Goal: Entertainment & Leisure: Consume media (video, audio)

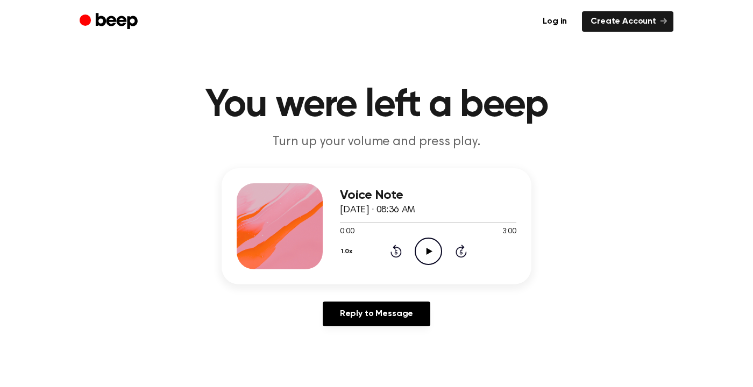
click at [438, 252] on icon "Play Audio" at bounding box center [427, 251] width 27 height 27
click at [432, 247] on icon "Pause Audio" at bounding box center [427, 251] width 27 height 27
click at [395, 252] on icon at bounding box center [395, 253] width 3 height 4
click at [398, 247] on icon at bounding box center [395, 251] width 11 height 13
click at [432, 254] on icon "Play Audio" at bounding box center [427, 251] width 27 height 27
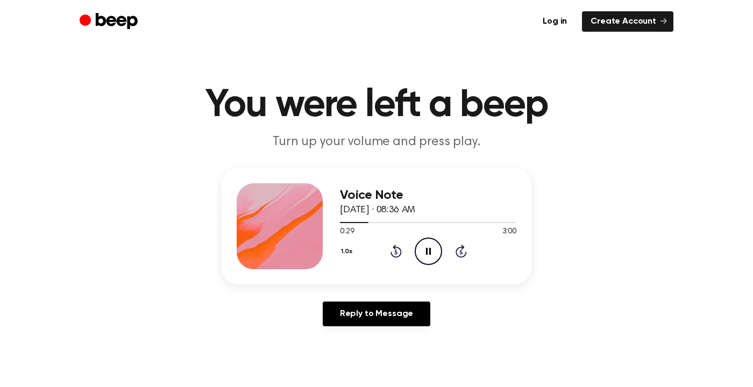
click at [433, 255] on icon "Pause Audio" at bounding box center [427, 251] width 27 height 27
click at [395, 252] on icon at bounding box center [395, 253] width 3 height 4
click at [400, 252] on icon at bounding box center [395, 251] width 11 height 13
click at [432, 252] on icon "Play Audio" at bounding box center [427, 251] width 27 height 27
click at [427, 253] on icon "Pause Audio" at bounding box center [427, 251] width 27 height 27
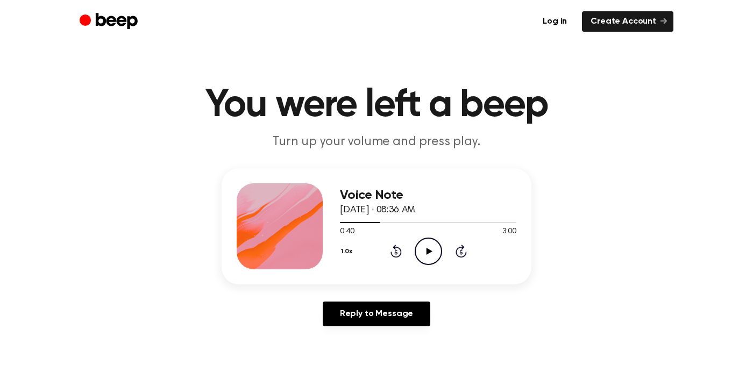
click at [441, 254] on circle at bounding box center [428, 251] width 26 height 26
click at [424, 257] on icon "Pause Audio" at bounding box center [427, 251] width 27 height 27
click at [407, 247] on div "1.0x Rewind 5 seconds Play Audio Skip 5 seconds" at bounding box center [428, 251] width 176 height 27
click at [395, 252] on icon at bounding box center [395, 253] width 3 height 4
click at [429, 252] on icon at bounding box center [429, 251] width 6 height 7
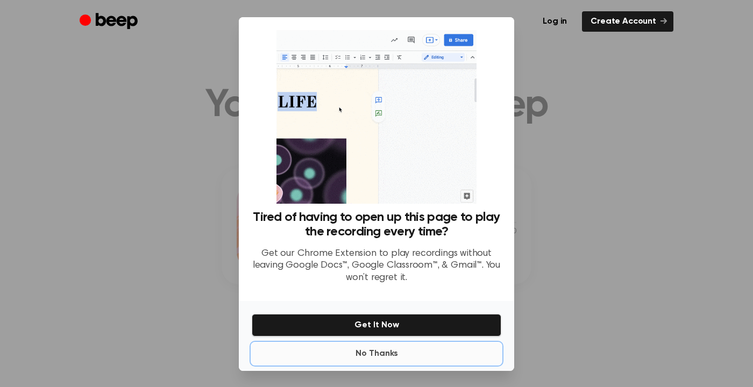
click at [382, 364] on button "No Thanks" at bounding box center [376, 354] width 249 height 22
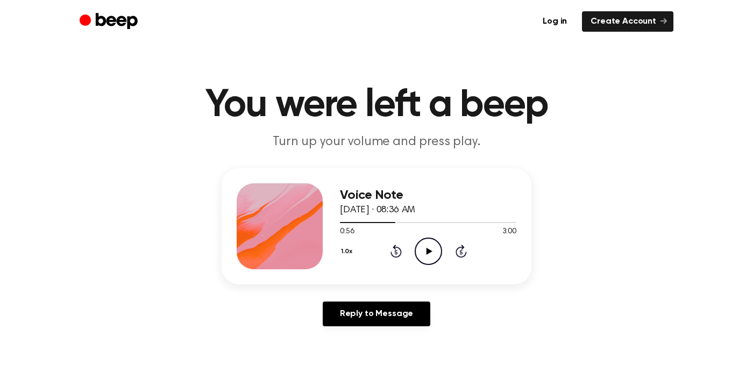
click at [424, 259] on icon "Play Audio" at bounding box center [427, 251] width 27 height 27
click at [437, 252] on icon "Pause Audio" at bounding box center [427, 251] width 27 height 27
click at [424, 252] on icon "Play Audio" at bounding box center [427, 251] width 27 height 27
click at [395, 252] on icon at bounding box center [395, 253] width 3 height 4
click at [431, 260] on icon "Pause Audio" at bounding box center [427, 251] width 27 height 27
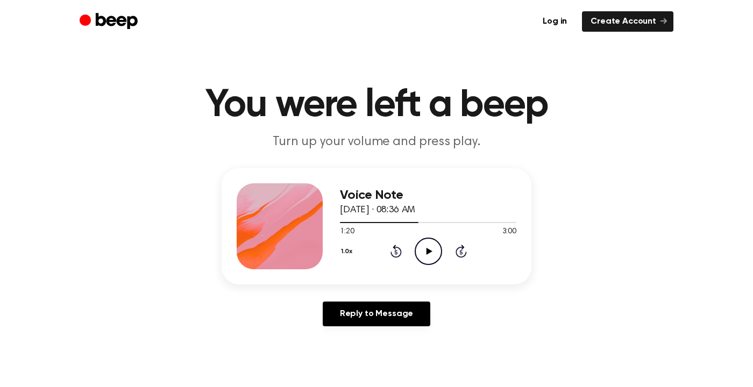
click at [398, 256] on icon at bounding box center [395, 251] width 11 height 13
click at [432, 252] on icon "Play Audio" at bounding box center [427, 251] width 27 height 27
click at [428, 258] on icon "Pause Audio" at bounding box center [427, 251] width 27 height 27
click at [395, 252] on icon "Rewind 5 seconds" at bounding box center [396, 251] width 12 height 14
click at [430, 257] on icon "Play Audio" at bounding box center [427, 251] width 27 height 27
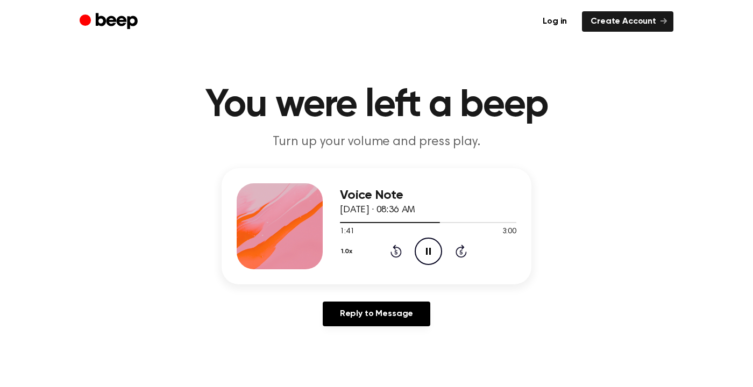
click at [421, 259] on icon "Pause Audio" at bounding box center [427, 251] width 27 height 27
click at [399, 257] on icon "Rewind 5 seconds" at bounding box center [396, 251] width 12 height 14
click at [407, 255] on div "1.0x Rewind 5 seconds Play Audio Skip 5 seconds" at bounding box center [428, 251] width 176 height 27
click at [434, 253] on icon "Play Audio" at bounding box center [427, 251] width 27 height 27
click at [395, 252] on icon "Rewind 5 seconds" at bounding box center [396, 251] width 12 height 14
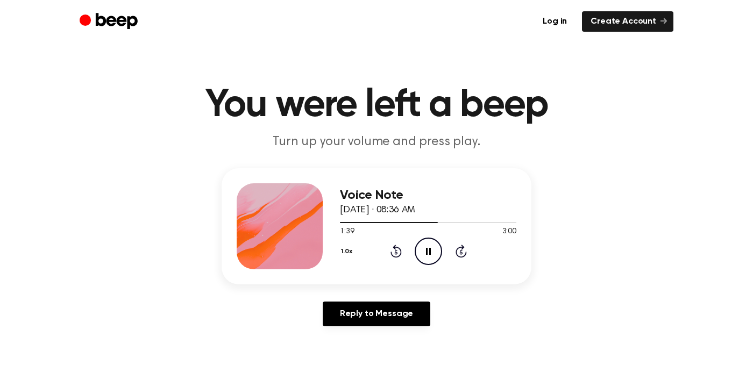
click at [434, 263] on icon "Pause Audio" at bounding box center [427, 251] width 27 height 27
click at [427, 260] on icon "Play Audio" at bounding box center [427, 251] width 27 height 27
click at [432, 258] on icon "Pause Audio" at bounding box center [427, 251] width 27 height 27
click at [391, 258] on div "1.0x Rewind 5 seconds Play Audio Skip 5 seconds" at bounding box center [428, 251] width 176 height 27
click at [397, 249] on icon "Rewind 5 seconds" at bounding box center [396, 251] width 12 height 14
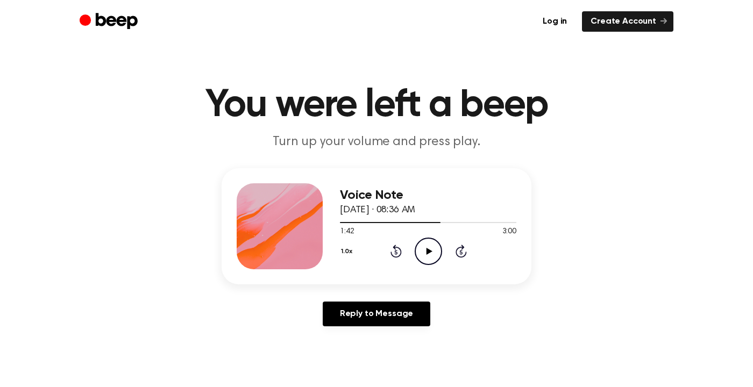
click at [400, 250] on icon at bounding box center [395, 251] width 11 height 13
click at [432, 253] on icon "Play Audio" at bounding box center [427, 251] width 27 height 27
click at [425, 253] on icon "Pause Audio" at bounding box center [427, 251] width 27 height 27
click at [395, 252] on icon at bounding box center [395, 253] width 3 height 4
click at [430, 252] on icon "Play Audio" at bounding box center [427, 251] width 27 height 27
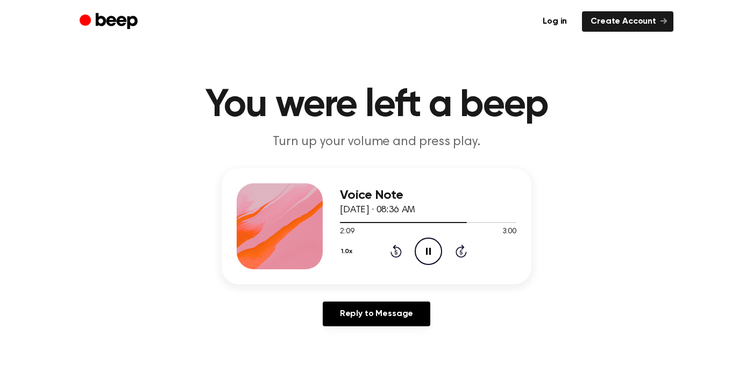
click at [437, 251] on icon "Pause Audio" at bounding box center [427, 251] width 27 height 27
click at [390, 252] on icon at bounding box center [395, 251] width 11 height 13
click at [428, 256] on icon "Play Audio" at bounding box center [427, 251] width 27 height 27
click at [427, 252] on icon at bounding box center [428, 251] width 5 height 7
click at [427, 263] on icon "Play Audio" at bounding box center [427, 251] width 27 height 27
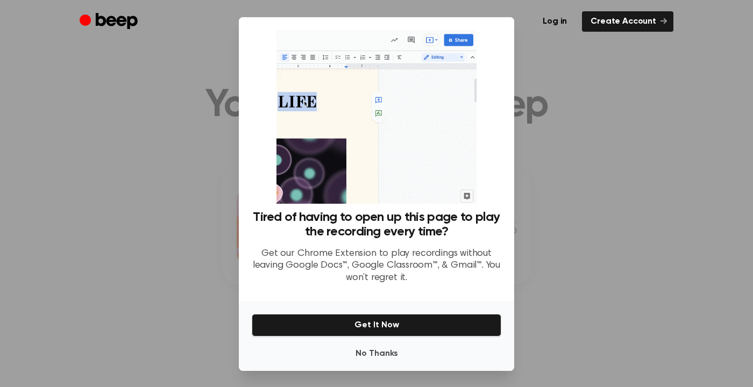
click at [559, 319] on div at bounding box center [376, 193] width 753 height 387
click at [411, 364] on button "No Thanks" at bounding box center [376, 354] width 249 height 22
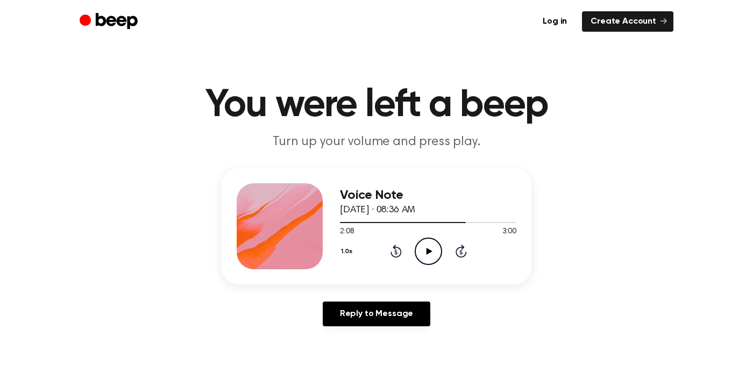
click at [441, 259] on icon "Play Audio" at bounding box center [427, 251] width 27 height 27
click at [396, 257] on icon at bounding box center [395, 251] width 11 height 13
click at [395, 252] on icon at bounding box center [395, 253] width 3 height 4
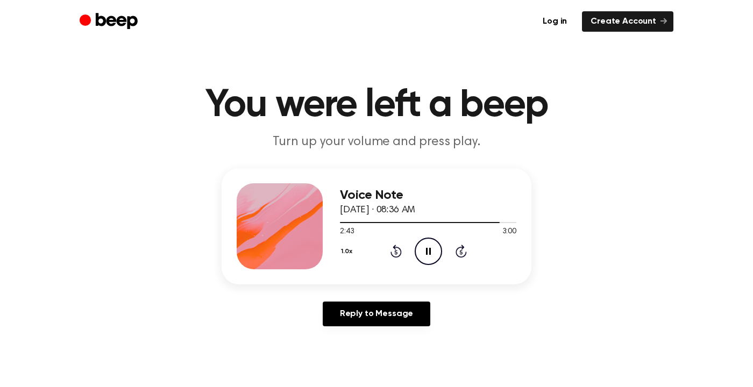
click at [395, 252] on icon at bounding box center [395, 253] width 3 height 4
click at [395, 248] on icon "Rewind 5 seconds" at bounding box center [396, 251] width 12 height 14
click at [392, 247] on icon at bounding box center [395, 251] width 11 height 13
click at [395, 252] on icon at bounding box center [395, 253] width 3 height 4
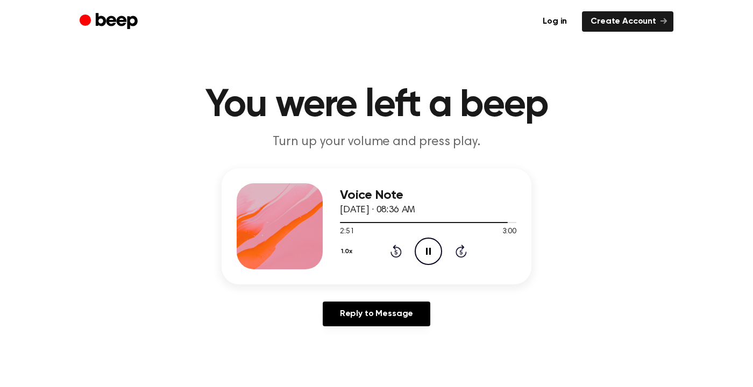
click at [420, 255] on icon "Pause Audio" at bounding box center [427, 251] width 27 height 27
click at [425, 258] on icon "Play Audio" at bounding box center [427, 251] width 27 height 27
click at [432, 252] on icon "Pause Audio" at bounding box center [427, 251] width 27 height 27
click at [431, 251] on icon at bounding box center [429, 251] width 6 height 7
click at [427, 255] on icon "Play Audio" at bounding box center [427, 251] width 27 height 27
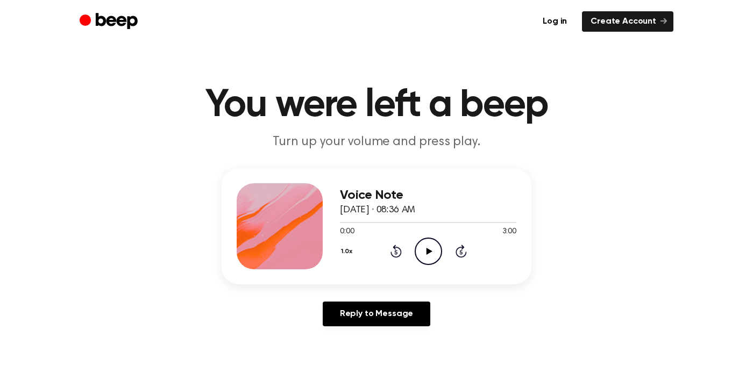
click at [421, 260] on icon "Play Audio" at bounding box center [427, 251] width 27 height 27
click at [363, 233] on div "0:00 3:00" at bounding box center [428, 231] width 176 height 11
click at [382, 222] on div at bounding box center [428, 222] width 176 height 1
click at [407, 221] on div at bounding box center [428, 222] width 176 height 9
click at [447, 289] on div "Voice Note [DATE] · 08:36 AM 2:30 3:00 Your browser does not support the [objec…" at bounding box center [376, 251] width 727 height 167
